Goal: Use online tool/utility: Utilize a website feature to perform a specific function

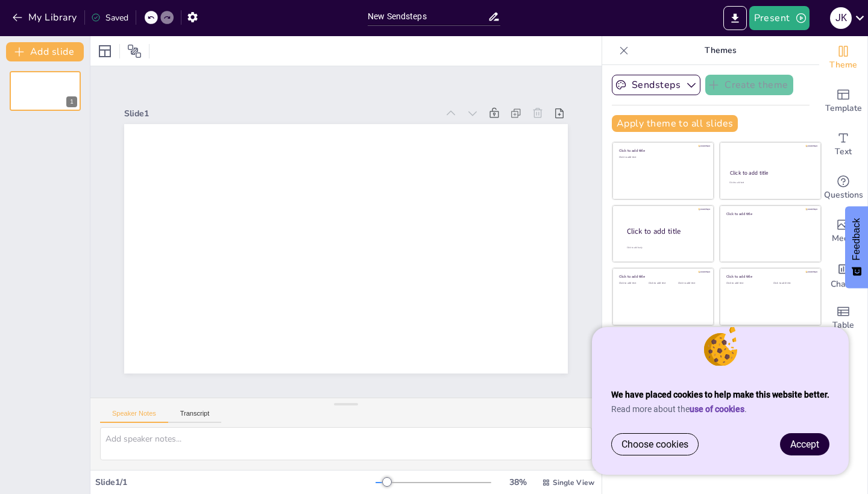
click at [802, 442] on span "Accept" at bounding box center [804, 444] width 29 height 11
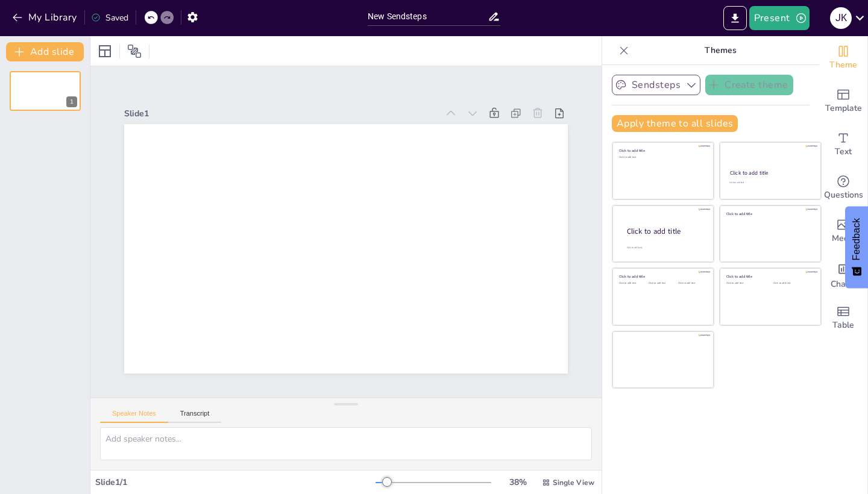
click at [676, 84] on button "Sendsteps" at bounding box center [656, 85] width 89 height 20
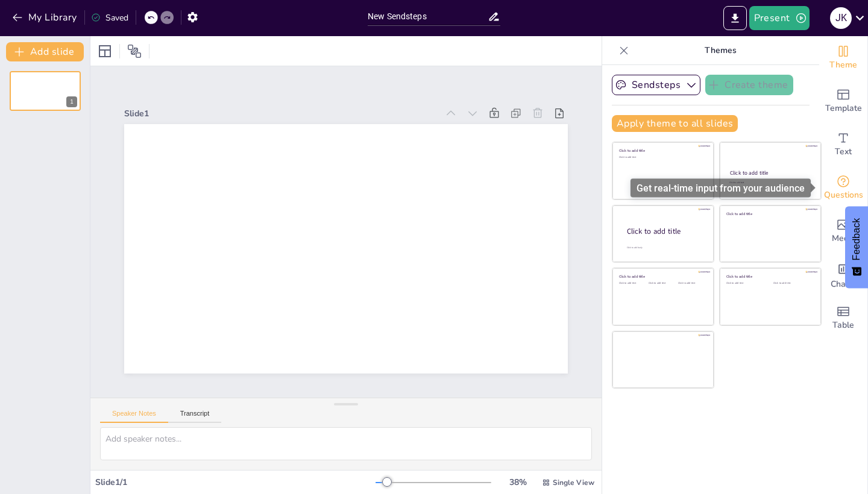
click at [844, 186] on icon "Get real-time input from your audience" at bounding box center [843, 181] width 14 height 14
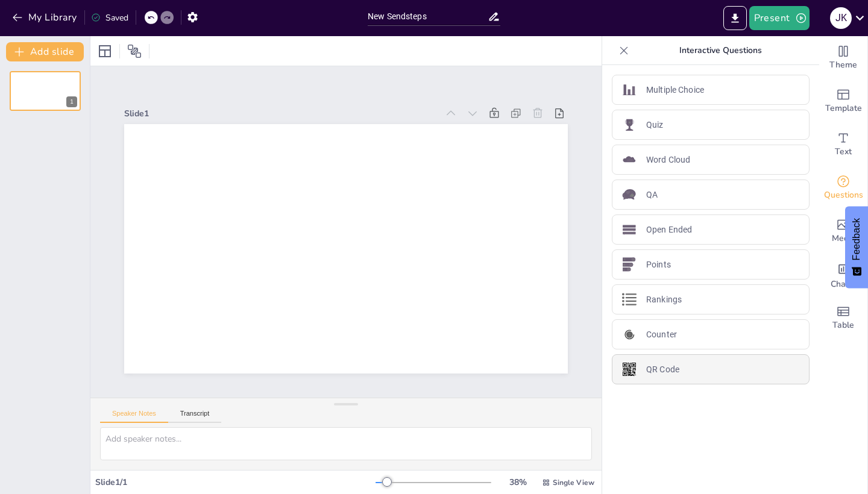
click at [652, 371] on p "QR Code" at bounding box center [662, 369] width 33 height 13
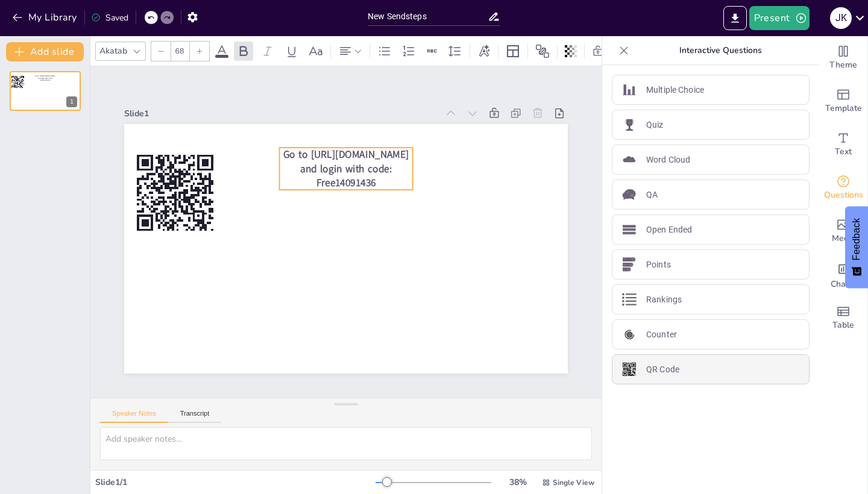
type input "44"
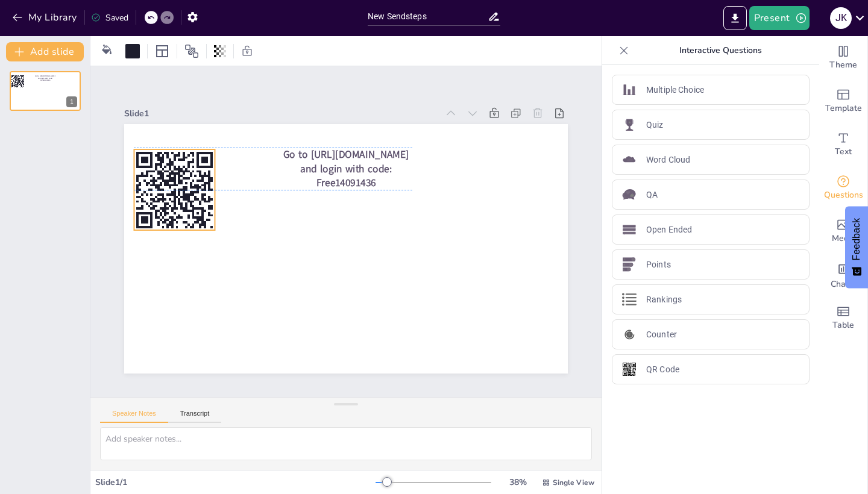
click at [186, 206] on icon at bounding box center [174, 189] width 81 height 81
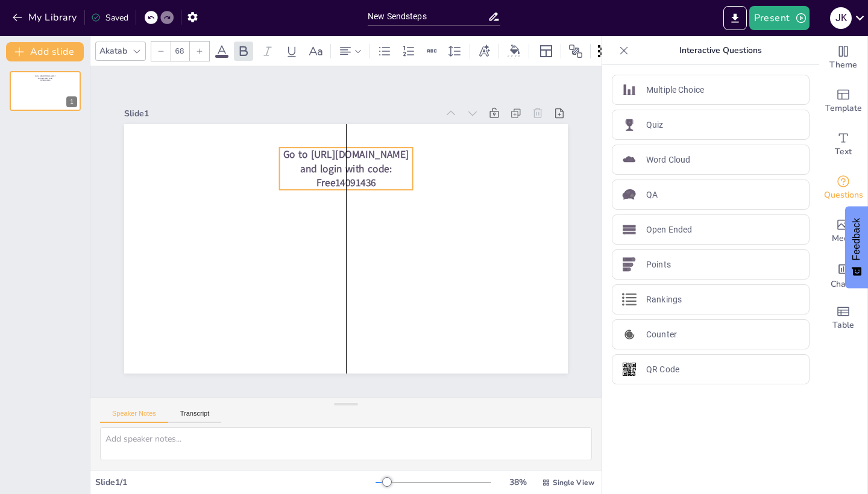
click at [339, 153] on span "Go to [URL][DOMAIN_NAME] and login with code: Free14091436" at bounding box center [346, 169] width 126 height 42
type input "44"
click at [316, 149] on span "Go to [URL][DOMAIN_NAME] and login with code: Free14091436" at bounding box center [346, 169] width 126 height 42
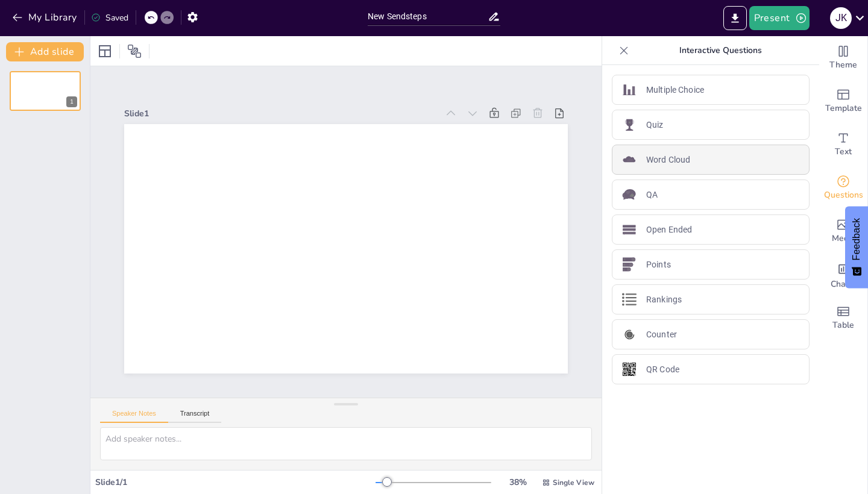
click at [707, 158] on div "Word Cloud" at bounding box center [711, 160] width 198 height 30
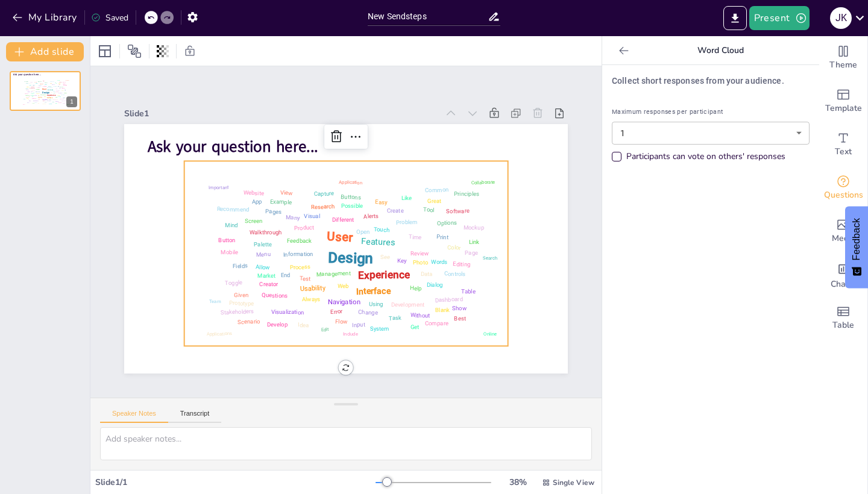
click at [635, 137] on body "We have placed cookies to help make this website better. Read more about the us…" at bounding box center [434, 247] width 868 height 494
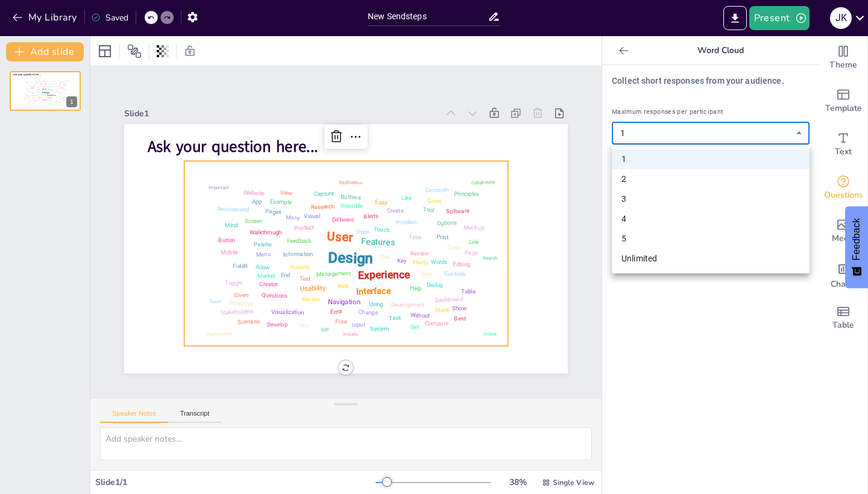
click at [635, 137] on div at bounding box center [434, 247] width 868 height 494
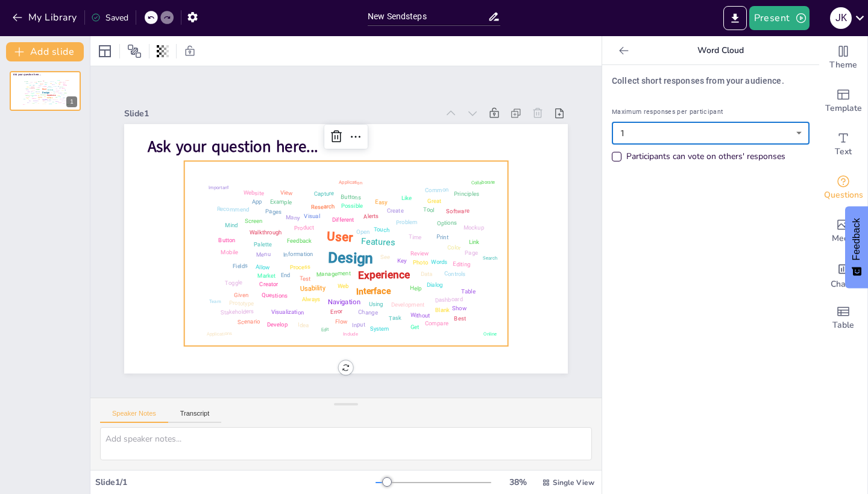
click at [635, 137] on body "We have placed cookies to help make this website better. Read more about the us…" at bounding box center [434, 247] width 868 height 494
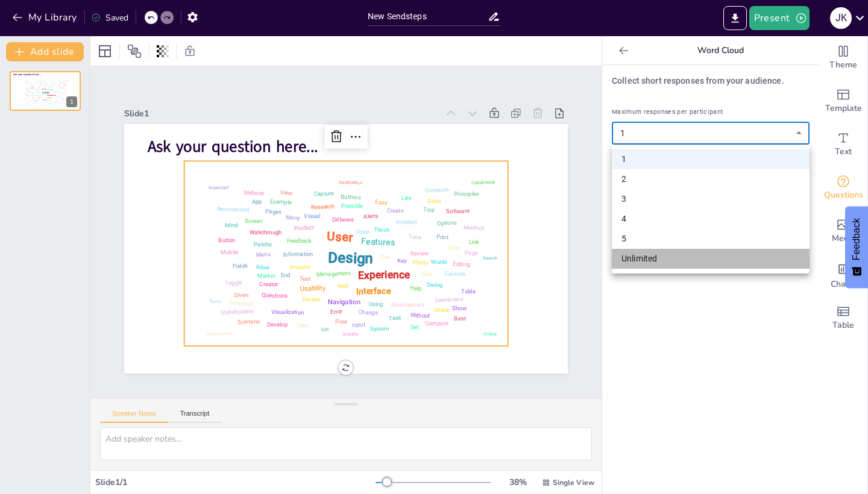
click at [632, 262] on li "Unlimited" at bounding box center [711, 259] width 198 height 20
type input "unlimited"
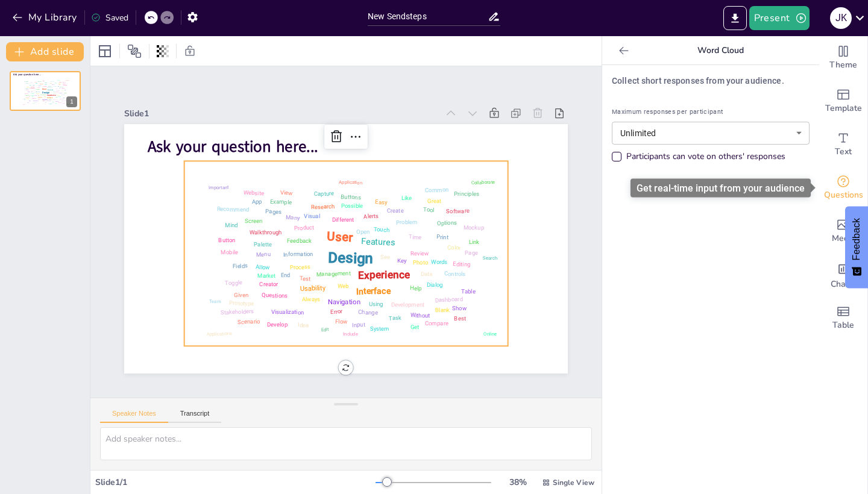
click at [840, 189] on span "Questions" at bounding box center [843, 195] width 39 height 13
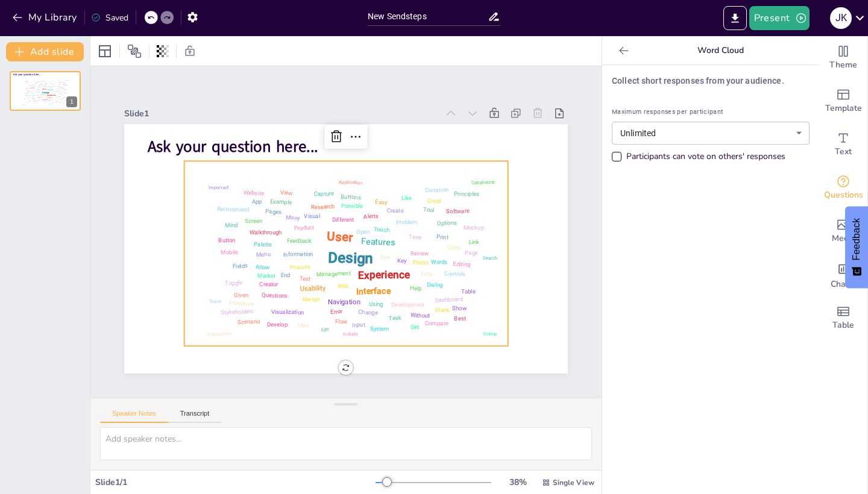
click at [610, 59] on div "Word Cloud" at bounding box center [710, 50] width 217 height 29
click at [618, 52] on icon at bounding box center [624, 51] width 12 height 12
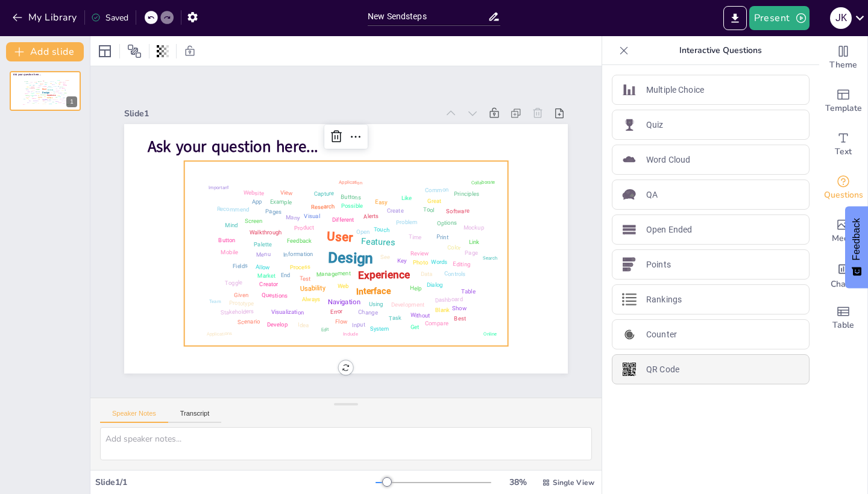
click at [691, 365] on div "QR Code" at bounding box center [711, 369] width 198 height 30
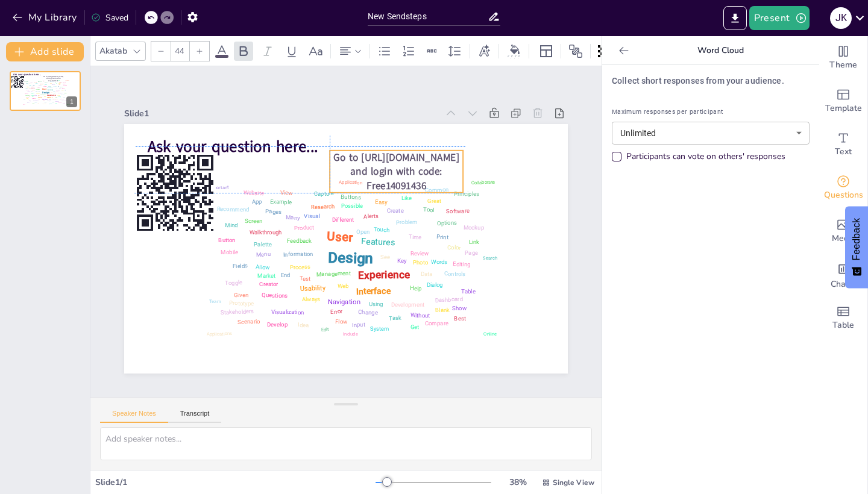
drag, startPoint x: 412, startPoint y: 153, endPoint x: 453, endPoint y: 152, distance: 41.0
click at [466, 124] on div "Ask your question here... Design User Experience Interface Features Navigation …" at bounding box center [346, 124] width 444 height 0
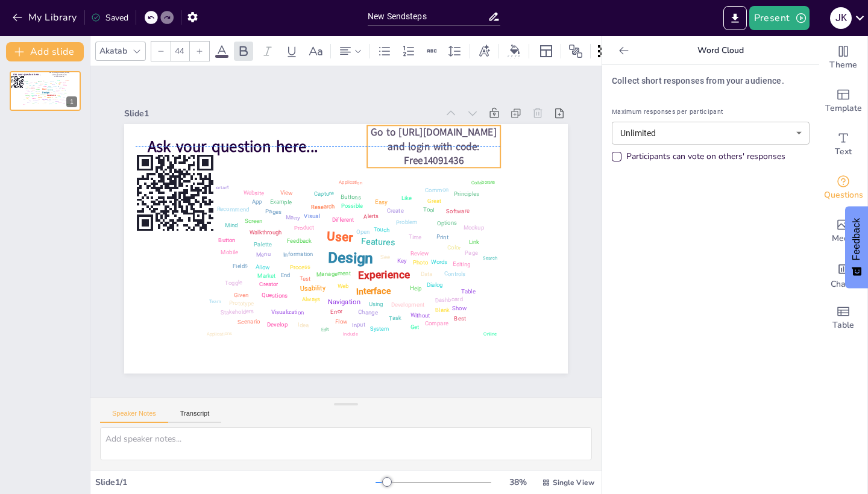
drag, startPoint x: 404, startPoint y: 171, endPoint x: 442, endPoint y: 149, distance: 43.5
click at [442, 149] on span "Go to [URL][DOMAIN_NAME] and login with code: Free14091436" at bounding box center [434, 146] width 126 height 42
click at [464, 144] on span "Go to [URL][DOMAIN_NAME] and login with code: Free14091436" at bounding box center [434, 146] width 126 height 42
click at [466, 164] on p "Go to [URL][DOMAIN_NAME] and login with code: Free14091436" at bounding box center [433, 146] width 133 height 43
click at [465, 156] on span "Go to [URL][DOMAIN_NAME] and login with code: Free14091436" at bounding box center [434, 146] width 126 height 42
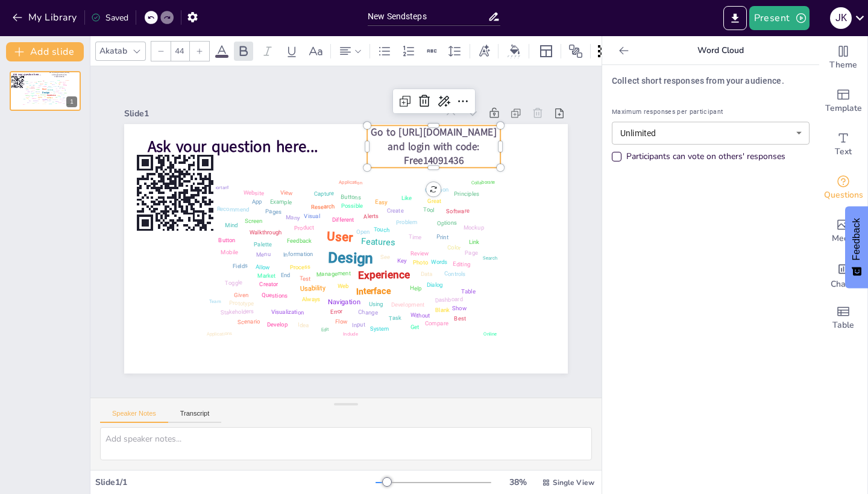
click at [465, 156] on span "Go to [URL][DOMAIN_NAME] and login with code: Free14091436" at bounding box center [434, 146] width 126 height 42
drag, startPoint x: 465, startPoint y: 159, endPoint x: 369, endPoint y: 132, distance: 99.6
click at [371, 132] on span "Go to [URL][DOMAIN_NAME] and login with code: Free14091436" at bounding box center [434, 146] width 126 height 42
copy span "Go to [URL][DOMAIN_NAME] and login with code: Free14091436"
